Goal: Complete application form

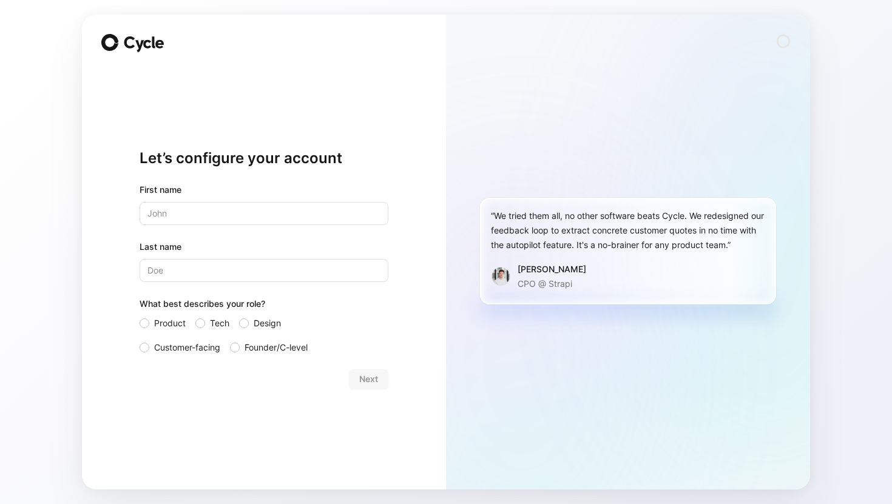
click at [263, 211] on input "text" at bounding box center [264, 213] width 249 height 23
type input "[PERSON_NAME]"
type input "Foures"
click at [173, 322] on span "Product" at bounding box center [170, 323] width 32 height 15
click at [140, 316] on input "Product" at bounding box center [140, 316] width 0 height 0
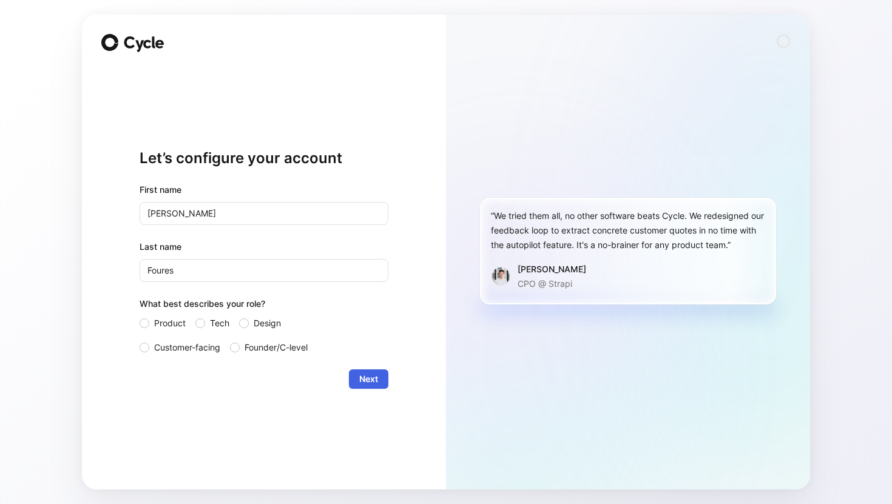
click at [372, 376] on span "Next" at bounding box center [368, 379] width 19 height 15
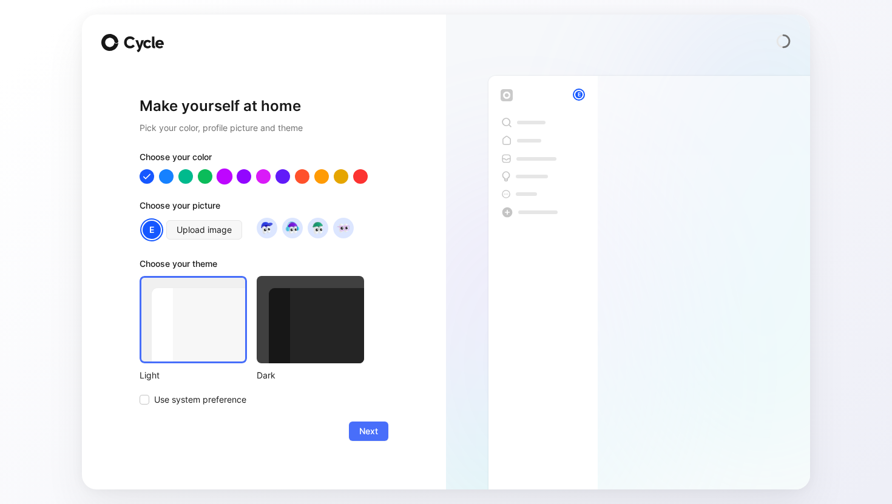
click at [227, 174] on div at bounding box center [225, 176] width 16 height 16
click at [237, 398] on span "Use system preference" at bounding box center [200, 399] width 92 height 15
click at [140, 392] on input "Use system preference" at bounding box center [140, 392] width 0 height 0
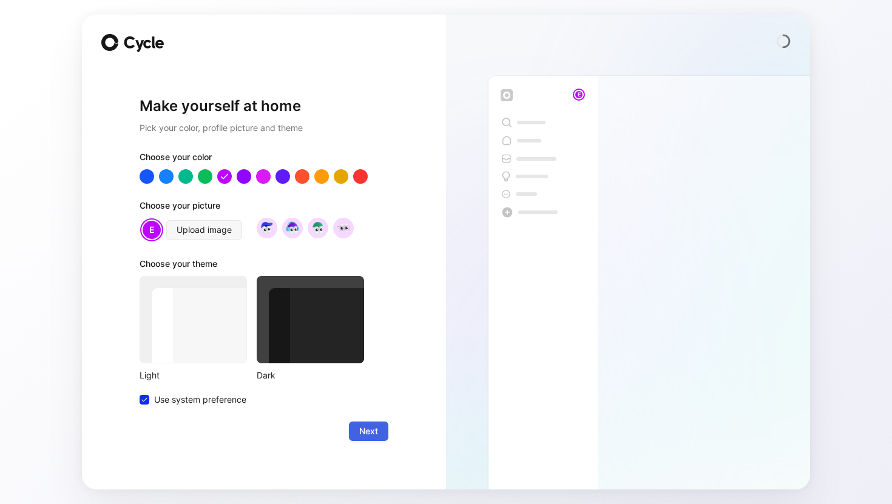
click at [359, 430] on span "Next" at bounding box center [368, 431] width 19 height 15
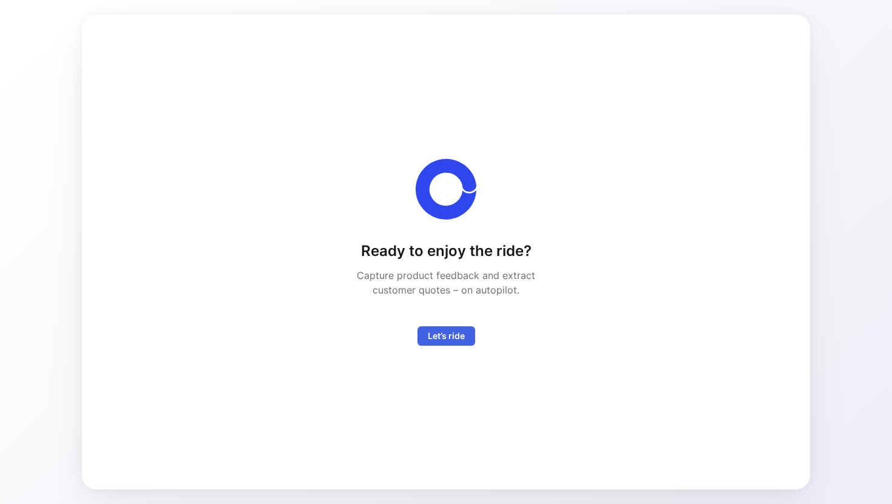
click at [450, 334] on span "Let’s ride" at bounding box center [446, 336] width 37 height 15
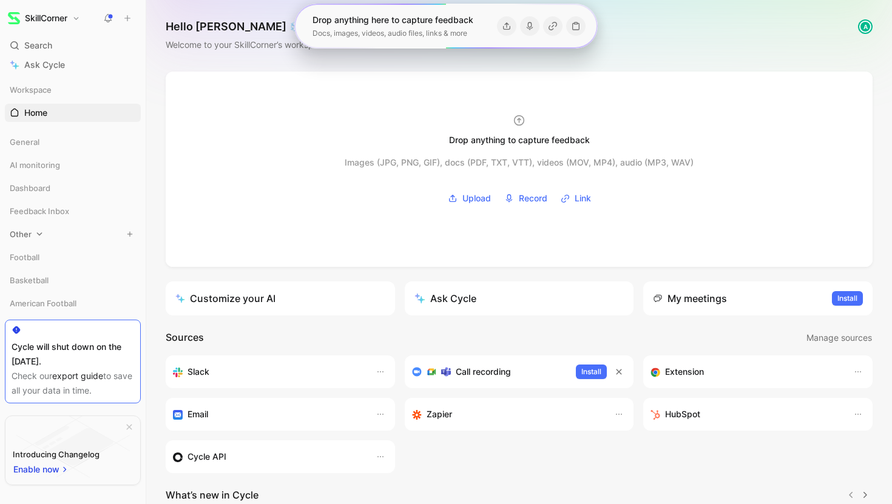
scroll to position [44, 0]
